Goal: Ask a question

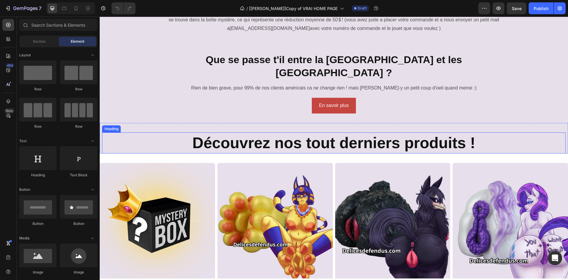
scroll to position [207, 0]
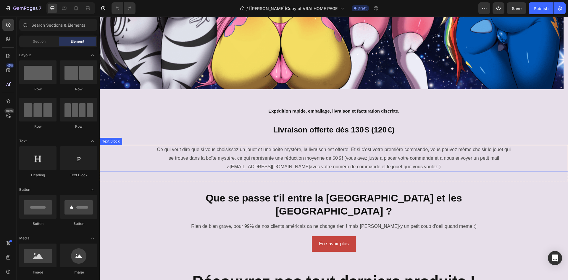
click at [266, 148] on p "Ce qui veut dire que si vous choisissez un jouet et une boîte mystère, la livra…" at bounding box center [334, 157] width 354 height 25
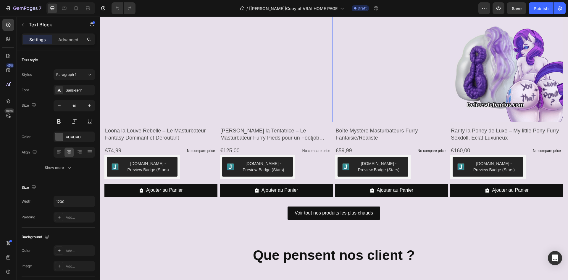
scroll to position [621, 0]
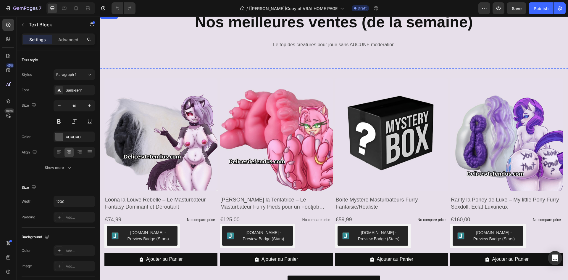
click at [345, 45] on p "Le top des créatures pour jouir sans AUCUNE modération" at bounding box center [333, 45] width 467 height 9
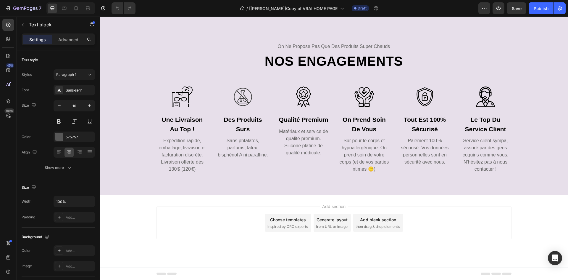
scroll to position [2608, 0]
click at [3, 101] on div at bounding box center [8, 101] width 12 height 12
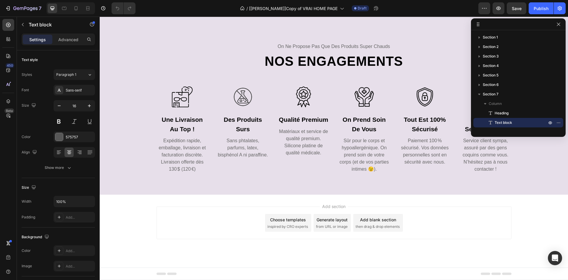
scroll to position [73, 0]
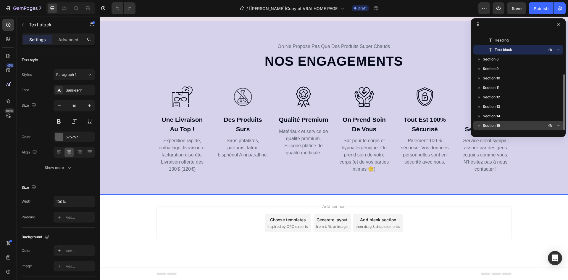
click at [481, 124] on icon "button" at bounding box center [479, 125] width 6 height 6
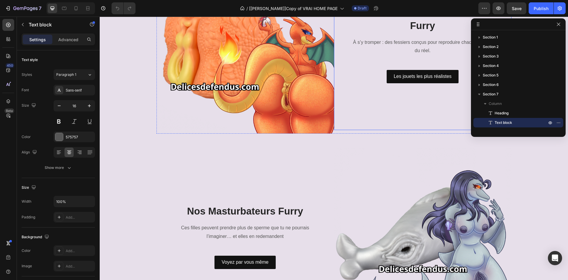
scroll to position [1005, 0]
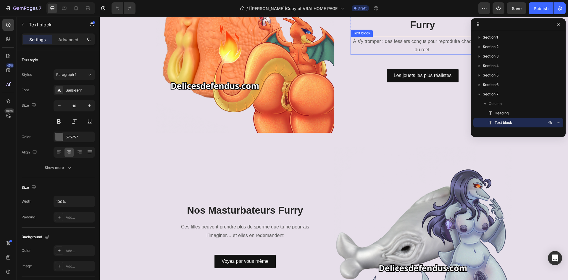
click at [396, 42] on p "À s’y tromper : des fessiers conçus pour reproduire chaque frisson du réel." at bounding box center [422, 45] width 143 height 17
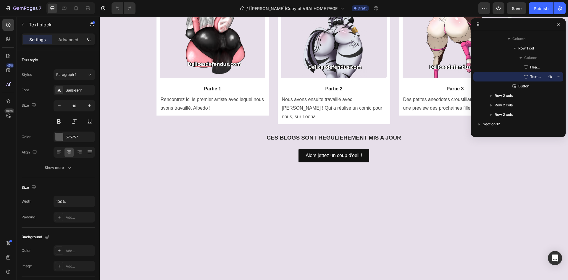
scroll to position [2386, 0]
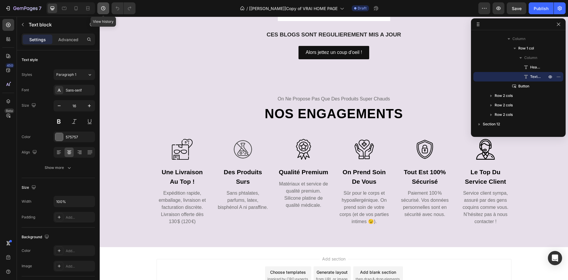
click at [105, 8] on icon "button" at bounding box center [103, 8] width 6 height 6
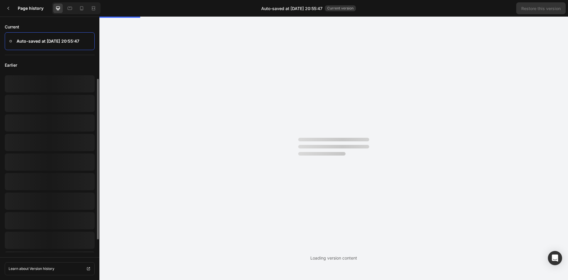
scroll to position [0, 0]
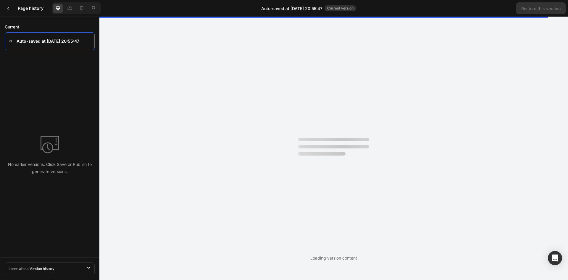
click at [48, 36] on div at bounding box center [50, 41] width 90 height 18
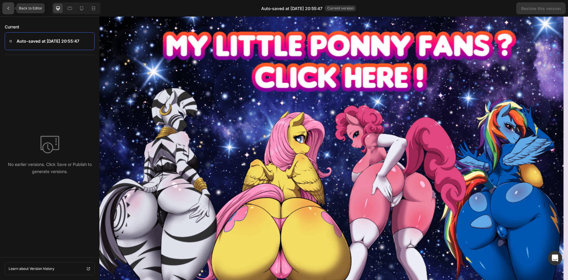
click at [10, 7] on icon at bounding box center [8, 8] width 5 height 5
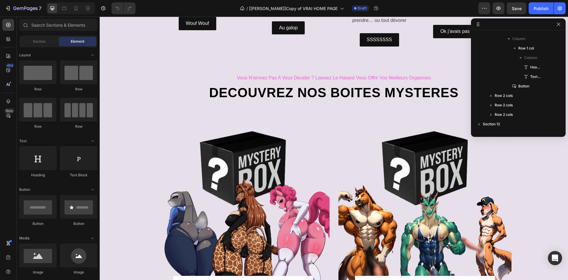
scroll to position [1770, 0]
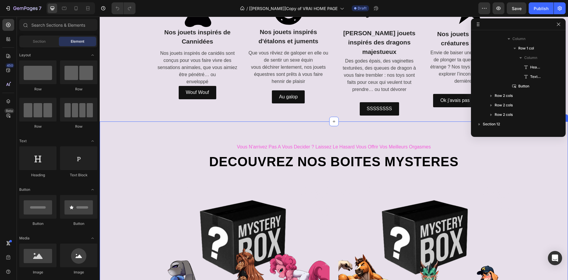
click at [309, 121] on div "vous n'arrivez pas a vous decider ? laissez le hasard vous offrir vos meilleurs…" at bounding box center [334, 266] width 468 height 290
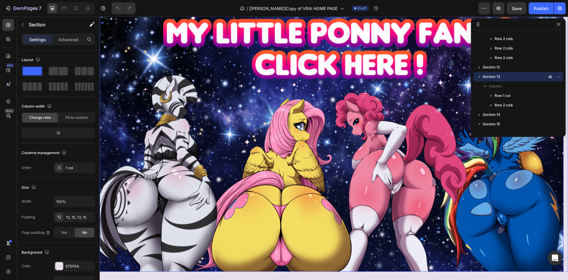
scroll to position [0, 0]
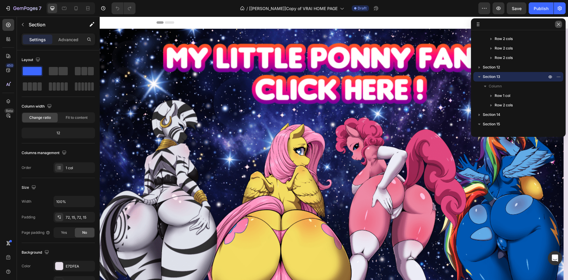
click at [558, 25] on icon "button" at bounding box center [558, 24] width 5 height 5
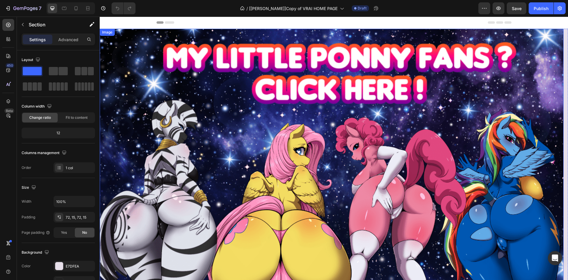
click at [191, 70] on img at bounding box center [332, 162] width 464 height 267
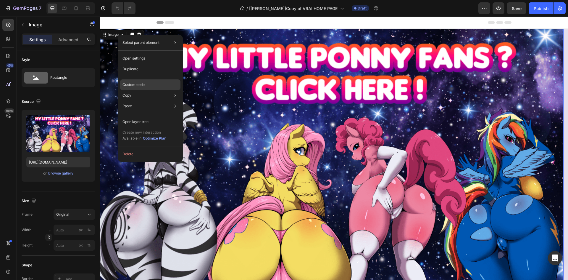
click at [147, 101] on div "Custom code" at bounding box center [150, 106] width 60 height 11
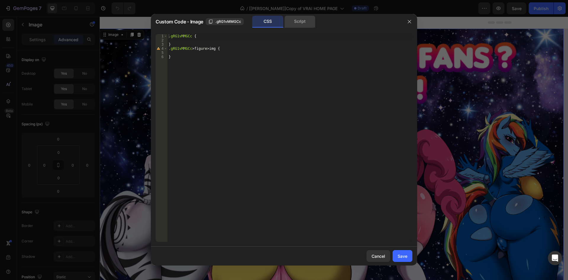
click at [279, 28] on div "Custom Code - Image .gRG1vMMGCc CSS Script" at bounding box center [276, 21] width 251 height 15
click at [301, 23] on div "Script" at bounding box center [299, 22] width 31 height 12
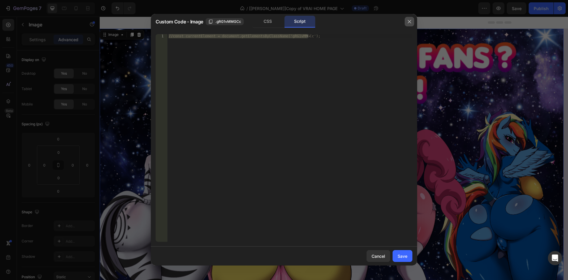
drag, startPoint x: 407, startPoint y: 21, endPoint x: 293, endPoint y: 12, distance: 114.8
click at [407, 21] on icon "button" at bounding box center [409, 21] width 5 height 5
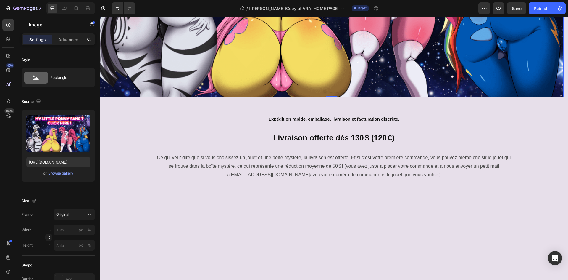
scroll to position [207, 0]
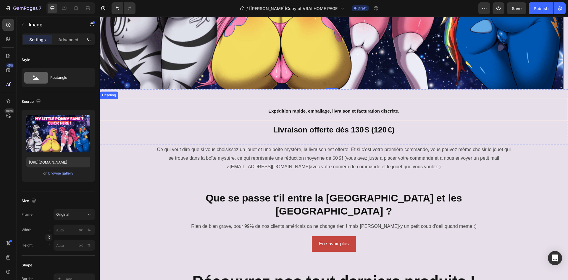
click at [198, 104] on h2 "Expédition rapide, emballage, livraison et facturation discrète." at bounding box center [334, 110] width 468 height 22
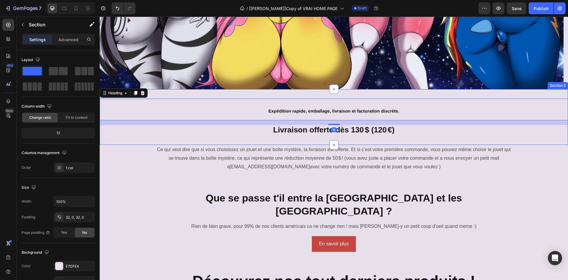
click at [195, 91] on div "Expédition rapide, emballage, livraison et facturation discrète. Heading 16 Liv…" at bounding box center [334, 117] width 468 height 56
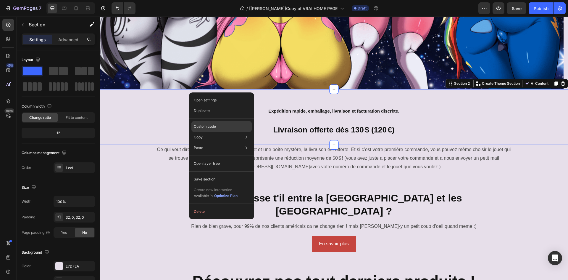
click at [212, 128] on p "Custom code" at bounding box center [205, 126] width 22 height 5
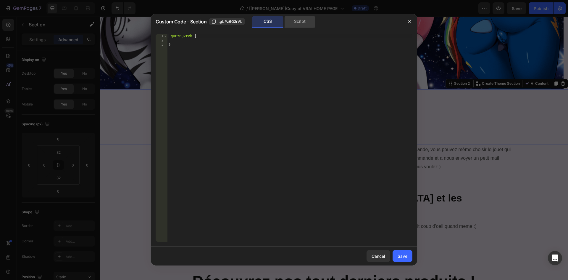
click at [307, 18] on div "Script" at bounding box center [299, 22] width 31 height 12
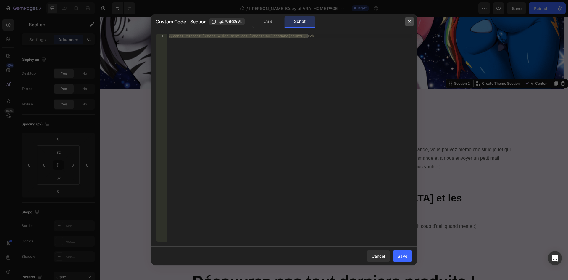
click at [413, 22] on button "button" at bounding box center [409, 21] width 9 height 9
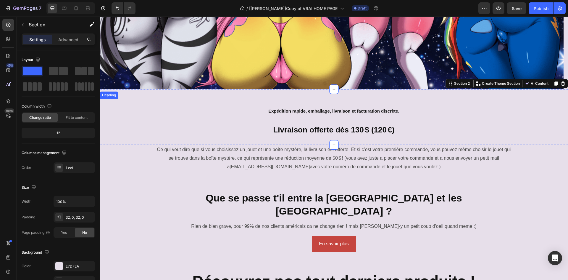
click at [295, 108] on h2 "Expédition rapide, emballage, livraison et facturation discrète." at bounding box center [334, 110] width 468 height 22
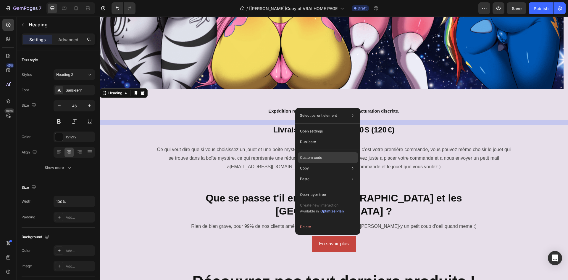
click at [314, 173] on div "Custom code" at bounding box center [328, 178] width 60 height 11
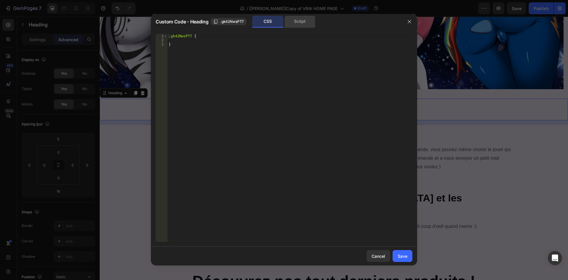
click at [293, 18] on div "Script" at bounding box center [299, 22] width 31 height 12
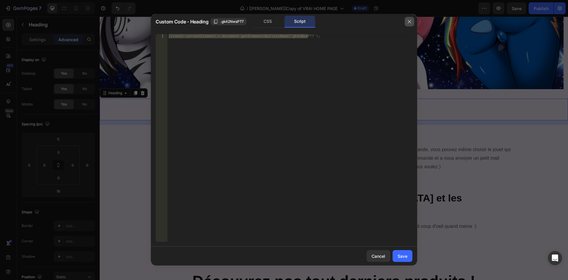
click at [407, 22] on button "button" at bounding box center [409, 21] width 9 height 9
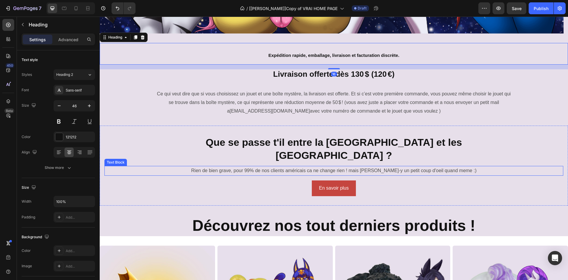
scroll to position [276, 0]
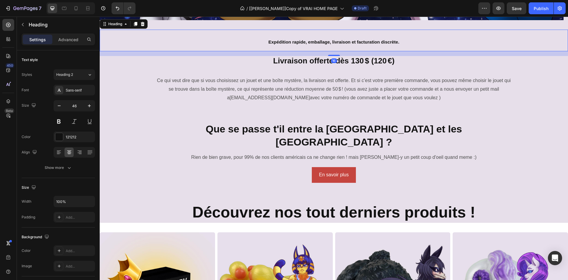
click at [289, 56] on div "16" at bounding box center [334, 53] width 468 height 5
click at [285, 61] on span "Livraison offerte dès 130 $ (120 €)" at bounding box center [333, 60] width 121 height 9
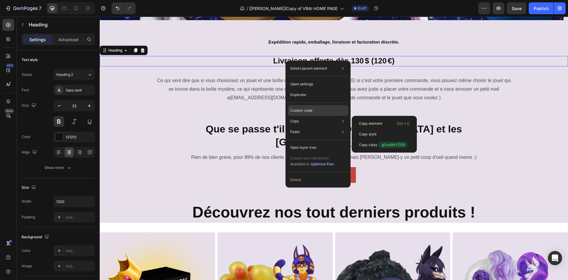
click at [304, 109] on p "Custom code" at bounding box center [301, 110] width 22 height 5
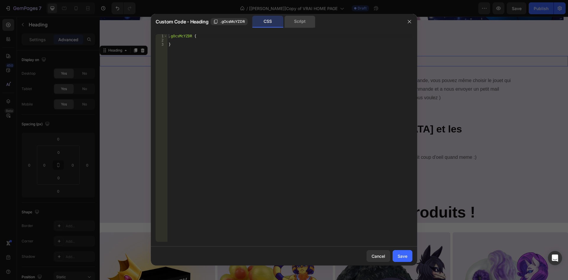
click at [300, 24] on div "Script" at bounding box center [299, 22] width 31 height 12
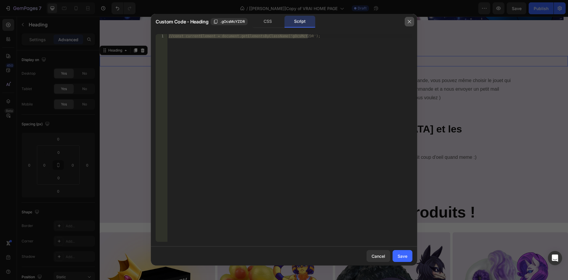
drag, startPoint x: 406, startPoint y: 21, endPoint x: 306, endPoint y: 7, distance: 101.5
click at [406, 21] on button "button" at bounding box center [409, 21] width 9 height 9
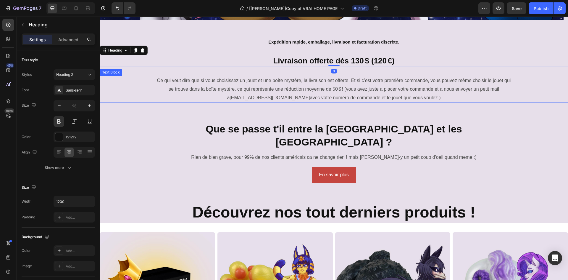
click at [317, 86] on p "Ce qui veut dire que si vous choisissez un jouet et une boîte mystère, la livra…" at bounding box center [334, 88] width 354 height 25
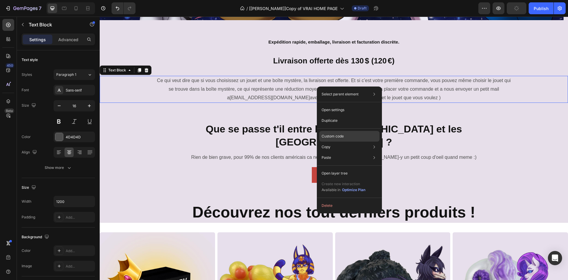
click at [330, 152] on div "Custom code" at bounding box center [349, 157] width 60 height 11
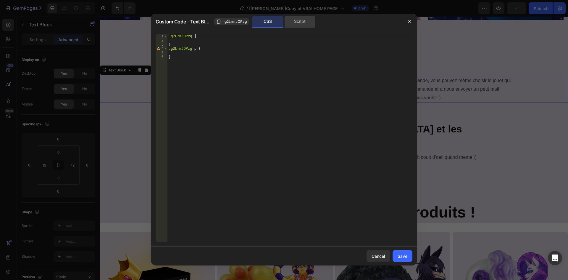
click at [301, 21] on div "Script" at bounding box center [299, 22] width 31 height 12
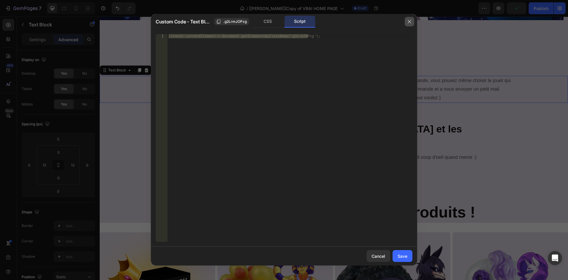
click at [414, 21] on button "button" at bounding box center [409, 21] width 9 height 9
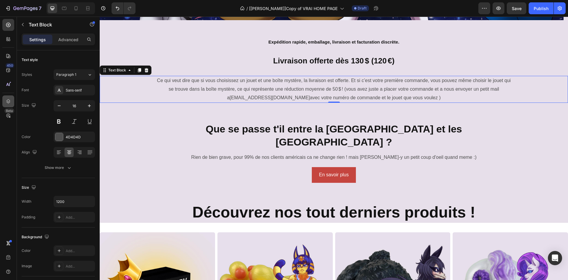
click at [12, 103] on div at bounding box center [8, 101] width 12 height 12
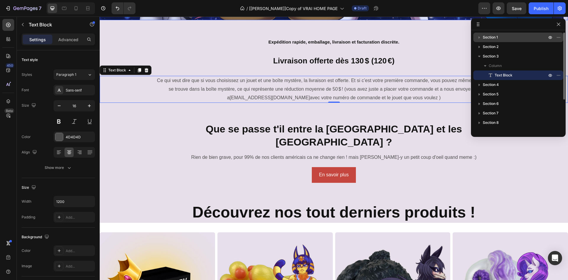
click at [480, 41] on button "button" at bounding box center [479, 37] width 7 height 7
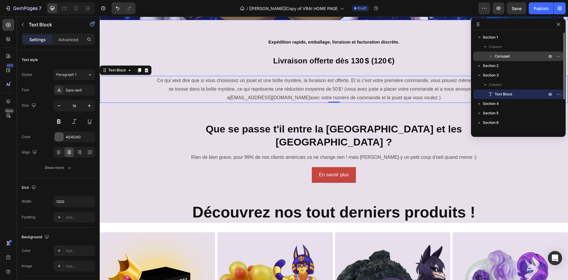
click at [494, 58] on button "button" at bounding box center [490, 56] width 7 height 7
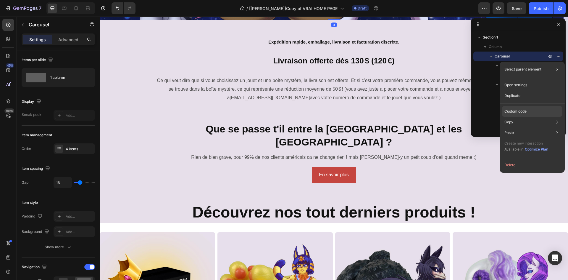
click at [516, 111] on p "Custom code" at bounding box center [515, 111] width 22 height 5
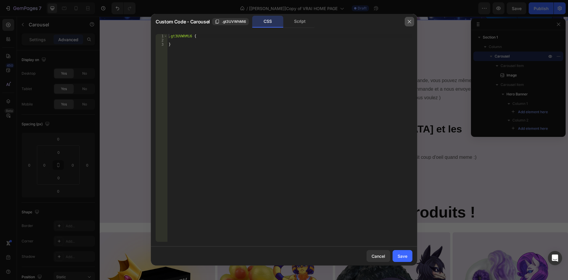
click at [410, 23] on icon "button" at bounding box center [409, 21] width 5 height 5
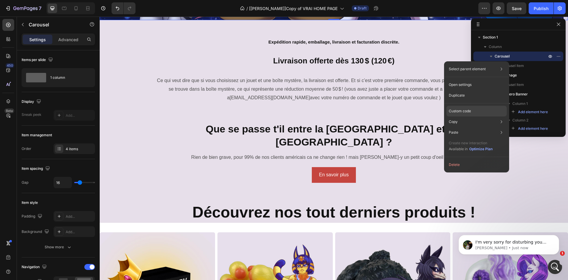
scroll to position [0, 0]
click at [477, 127] on div "Custom code" at bounding box center [476, 132] width 60 height 11
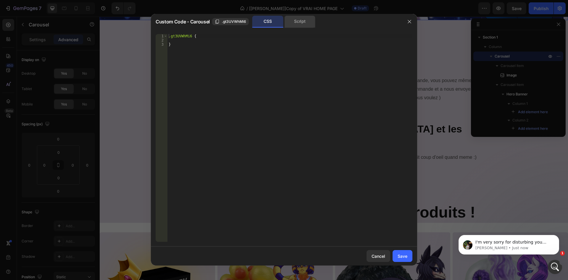
click at [304, 24] on div "Script" at bounding box center [299, 22] width 31 height 12
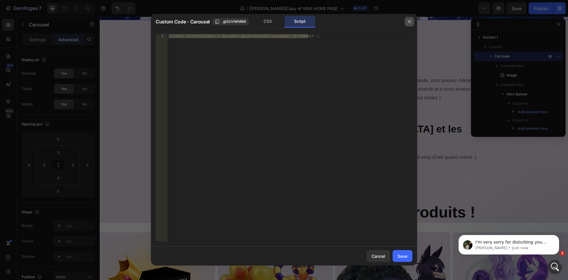
click at [409, 20] on icon "button" at bounding box center [409, 21] width 5 height 5
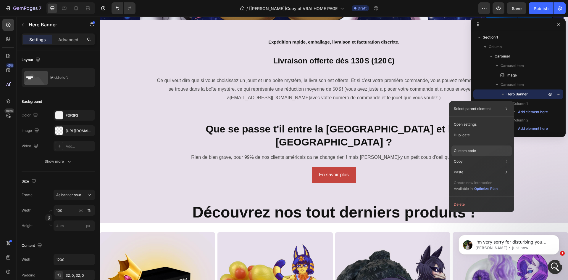
click at [474, 167] on div "Custom code" at bounding box center [481, 172] width 60 height 11
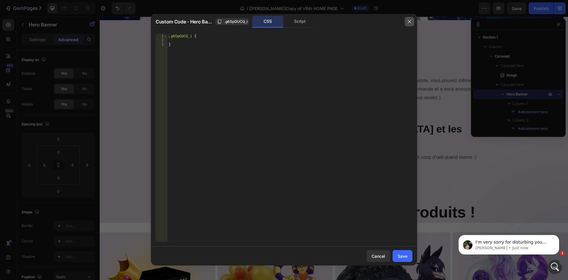
click at [410, 21] on icon "button" at bounding box center [409, 21] width 5 height 5
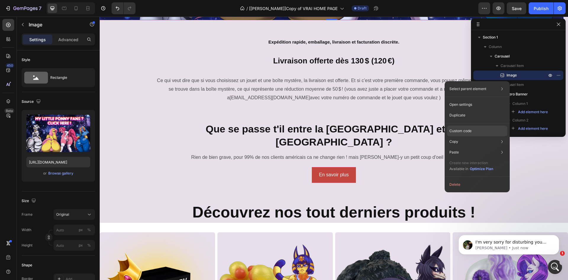
click at [472, 147] on div "Custom code" at bounding box center [477, 152] width 60 height 11
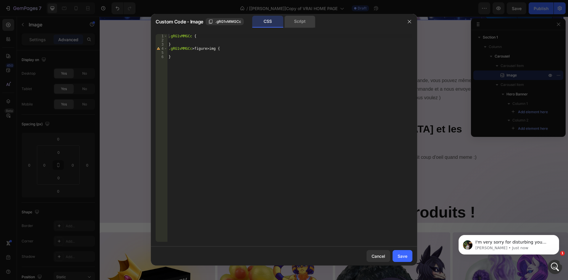
click at [308, 25] on div "Script" at bounding box center [299, 22] width 31 height 12
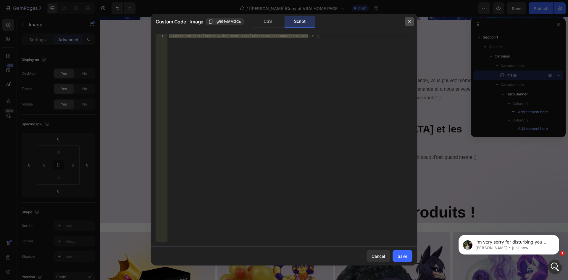
drag, startPoint x: 408, startPoint y: 22, endPoint x: 325, endPoint y: 82, distance: 102.0
click at [408, 22] on icon "button" at bounding box center [409, 21] width 5 height 5
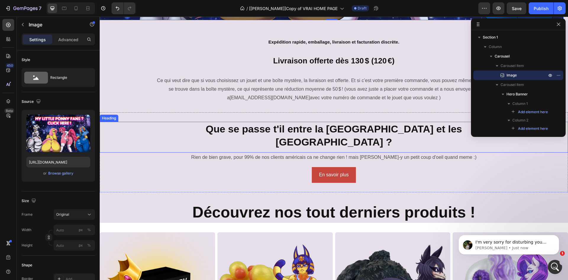
click at [343, 128] on strong "Que se passe t'il entre la [GEOGRAPHIC_DATA] et les [GEOGRAPHIC_DATA] ?" at bounding box center [334, 135] width 256 height 24
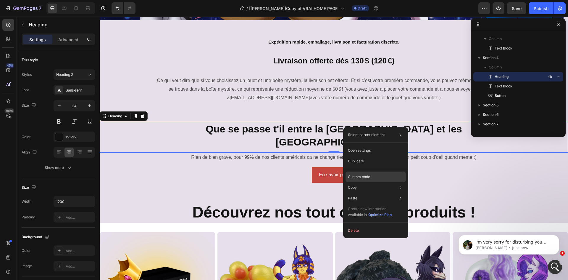
click at [369, 174] on p "Custom code" at bounding box center [359, 176] width 22 height 5
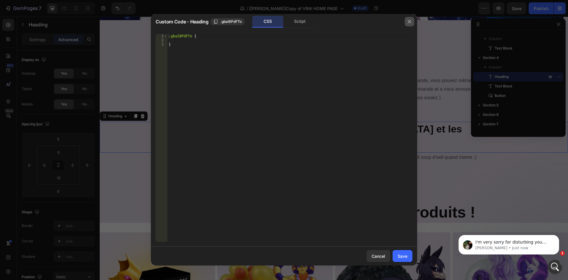
click at [408, 20] on icon "button" at bounding box center [409, 21] width 5 height 5
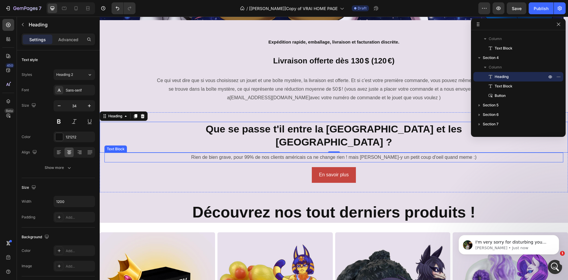
click at [270, 153] on p "Rien de bien grave, pour 99% de nos clients américais ca ne change rien ! mais …" at bounding box center [334, 157] width 458 height 9
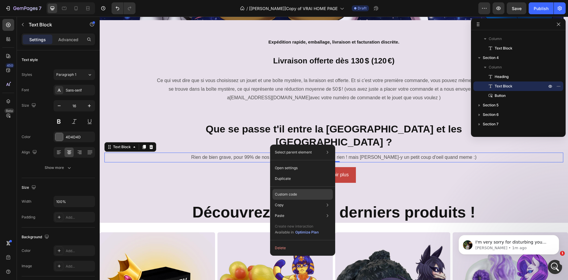
click at [292, 195] on p "Custom code" at bounding box center [286, 193] width 22 height 5
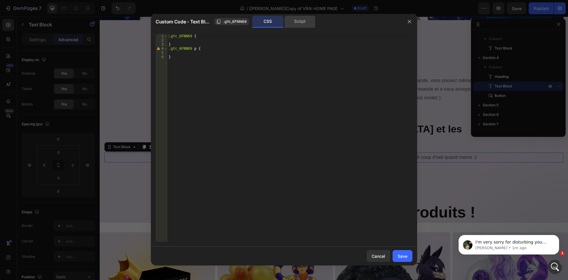
click at [299, 24] on div "Script" at bounding box center [299, 22] width 31 height 12
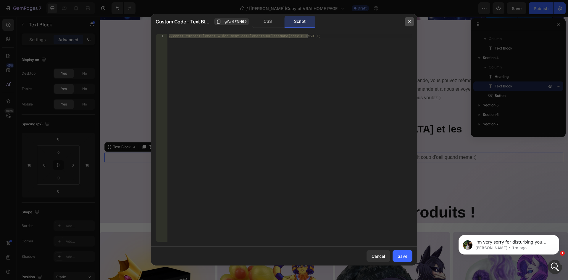
click at [407, 22] on button "button" at bounding box center [409, 21] width 9 height 9
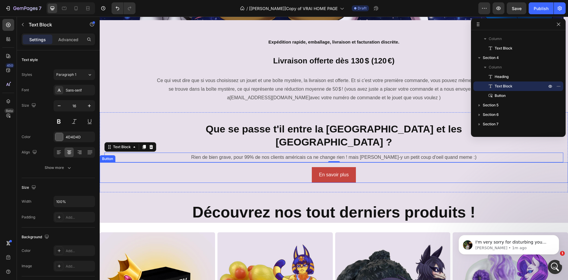
click at [287, 162] on div "En savoir plus Button" at bounding box center [334, 172] width 468 height 20
